Goal: Task Accomplishment & Management: Manage account settings

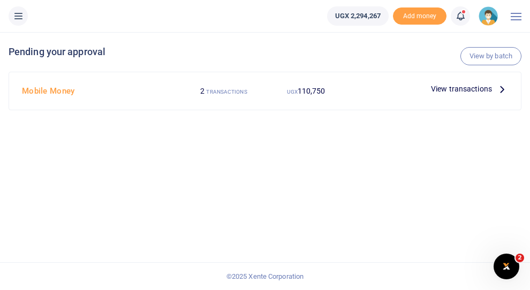
click at [458, 89] on span "View transactions" at bounding box center [461, 89] width 61 height 12
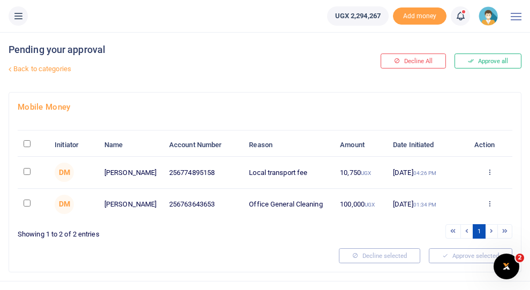
scroll to position [20, 0]
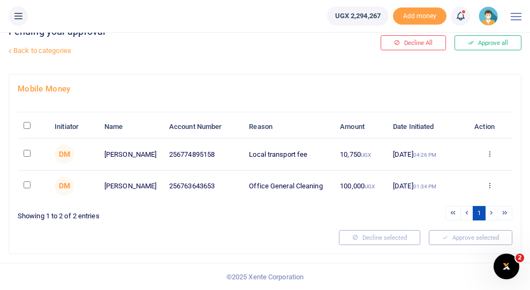
click at [31, 126] on th "\a \a : activate to sort column descending" at bounding box center [33, 127] width 31 height 23
click at [31, 126] on input "\a \a : activate to sort column descending" at bounding box center [27, 125] width 7 height 7
checkbox input "true"
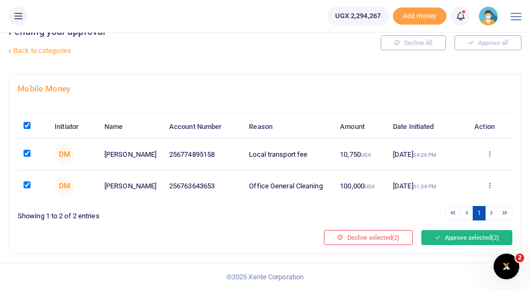
click at [443, 241] on button "Approve selected (2)" at bounding box center [466, 237] width 91 height 15
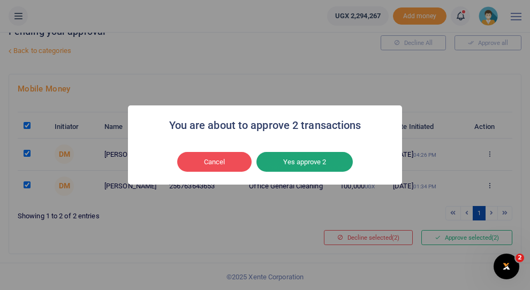
click at [318, 163] on button "Yes approve 2" at bounding box center [304, 162] width 96 height 20
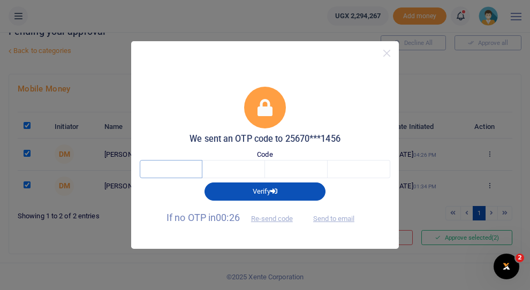
click at [161, 166] on input "text" at bounding box center [171, 169] width 63 height 18
type input "4"
type input "2"
type input "7"
type input "0"
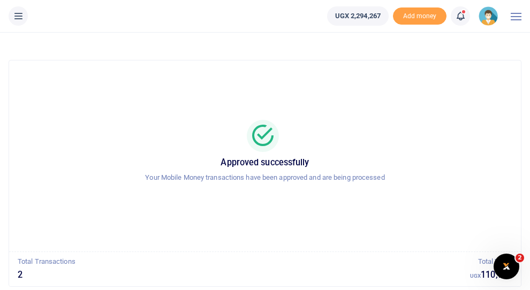
click at [254, 94] on div "Approved successfully Your Mobile Money transactions have been approved and are…" at bounding box center [265, 156] width 486 height 174
